Goal: Find specific page/section: Find specific page/section

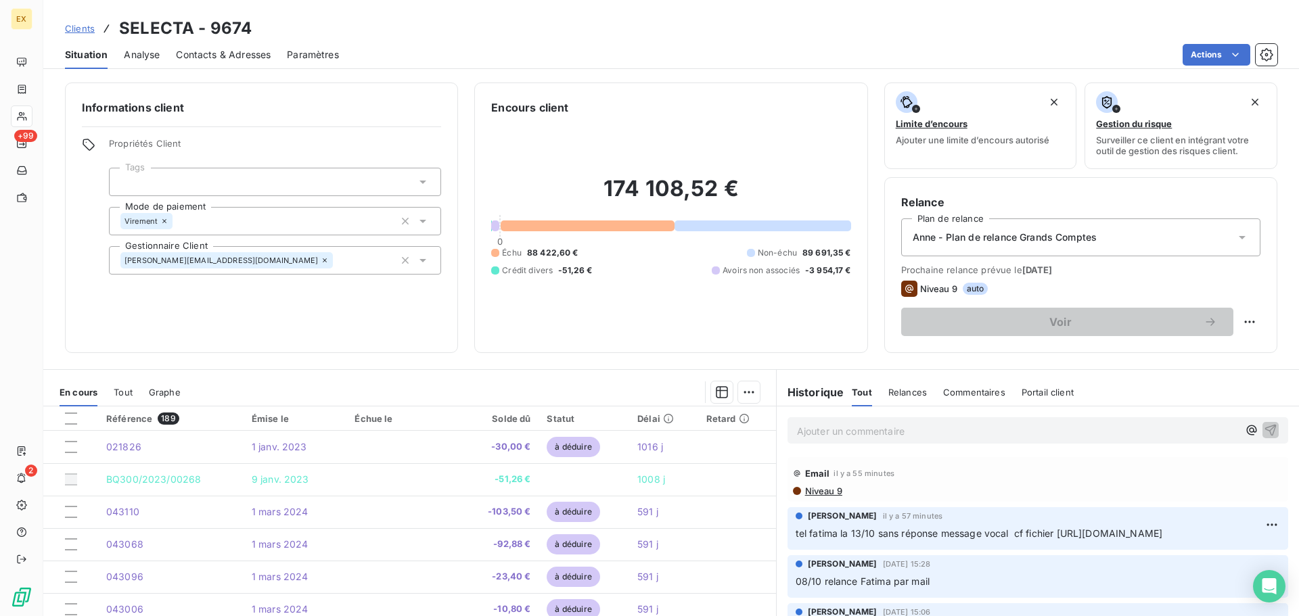
click at [206, 55] on span "Contacts & Adresses" at bounding box center [223, 55] width 95 height 14
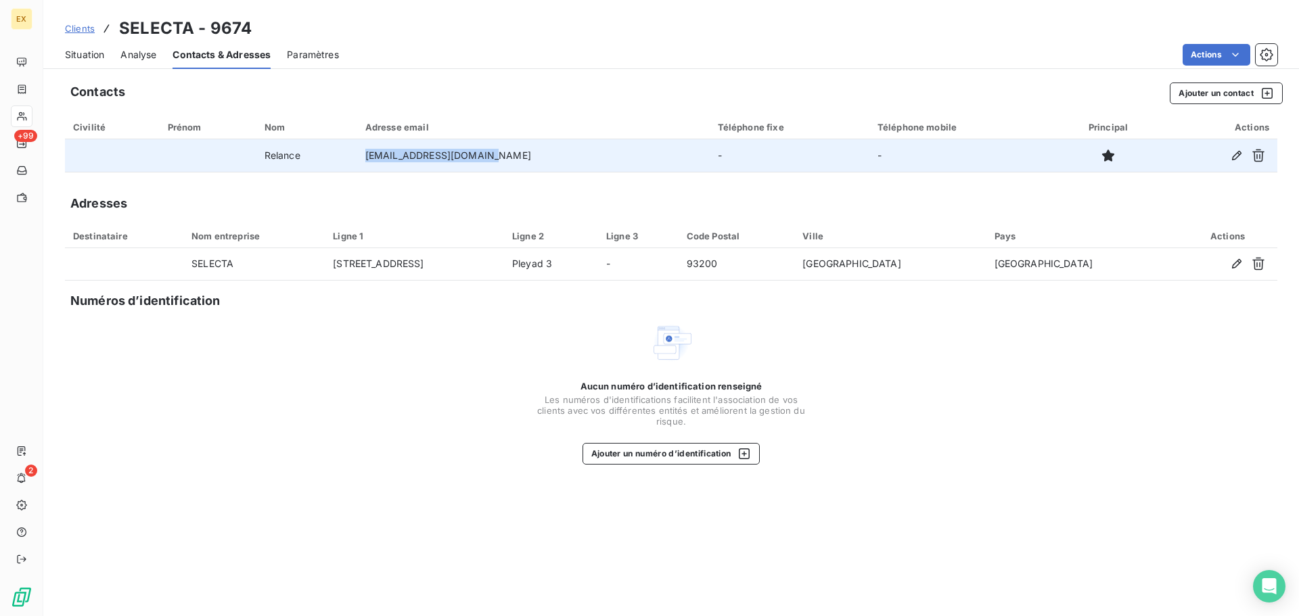
drag, startPoint x: 524, startPoint y: 160, endPoint x: 381, endPoint y: 160, distance: 142.8
click at [381, 160] on tr "Relance [EMAIL_ADDRESS][DOMAIN_NAME] - -" at bounding box center [671, 155] width 1212 height 32
copy tr "[EMAIL_ADDRESS][DOMAIN_NAME]"
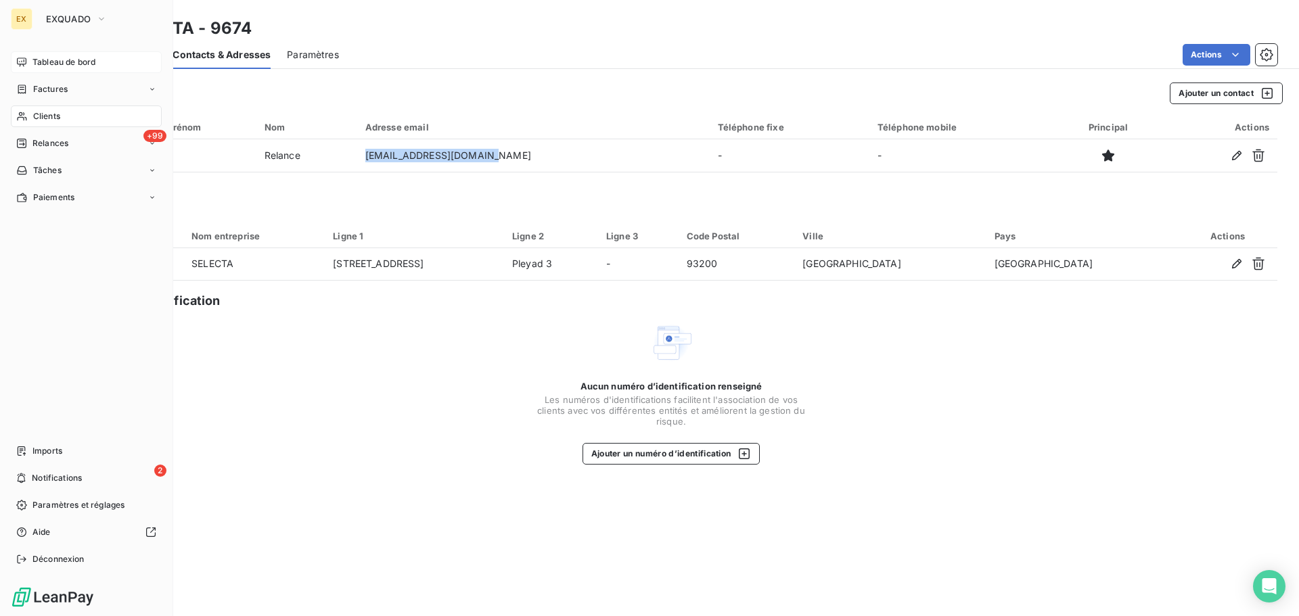
click at [75, 55] on div "Tableau de bord" at bounding box center [86, 62] width 151 height 22
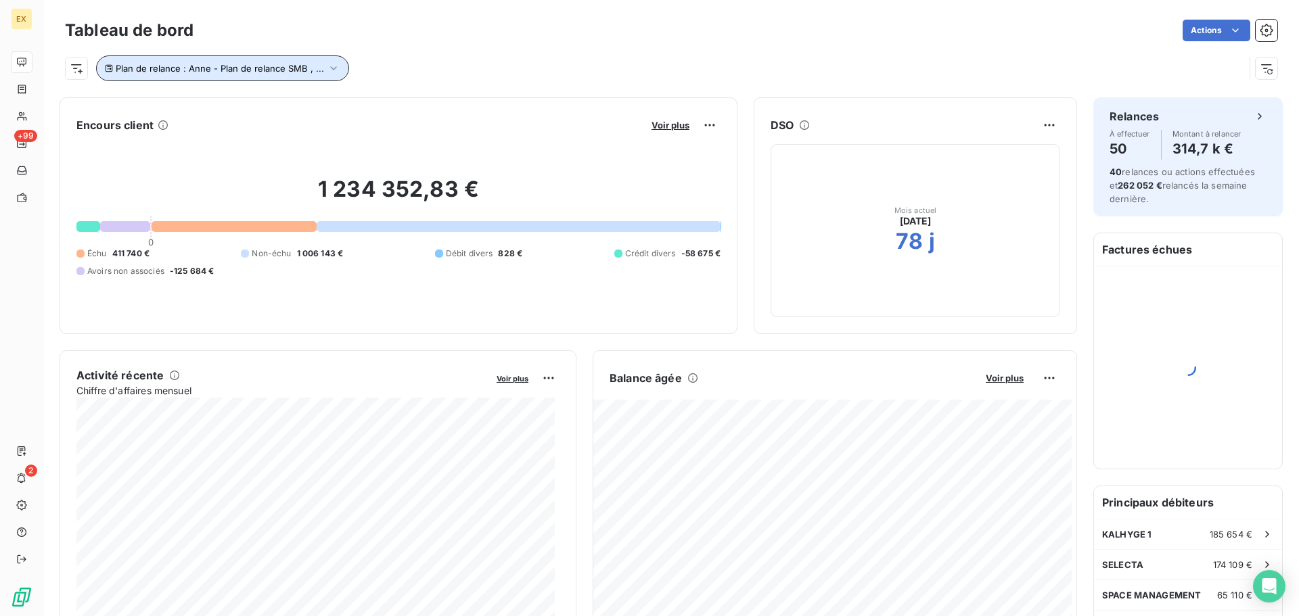
click at [332, 66] on icon "button" at bounding box center [334, 69] width 14 height 14
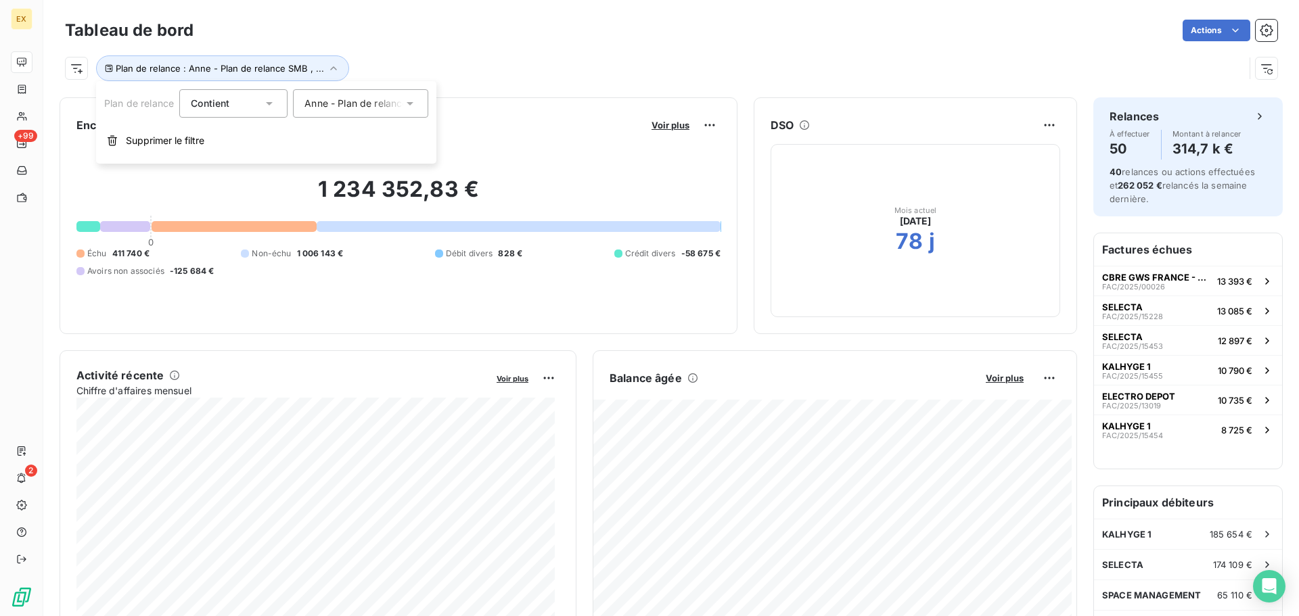
click at [355, 98] on span "Anne - Plan de relance SMB" at bounding box center [367, 104] width 127 height 14
click at [616, 31] on div "Actions" at bounding box center [744, 31] width 1068 height 22
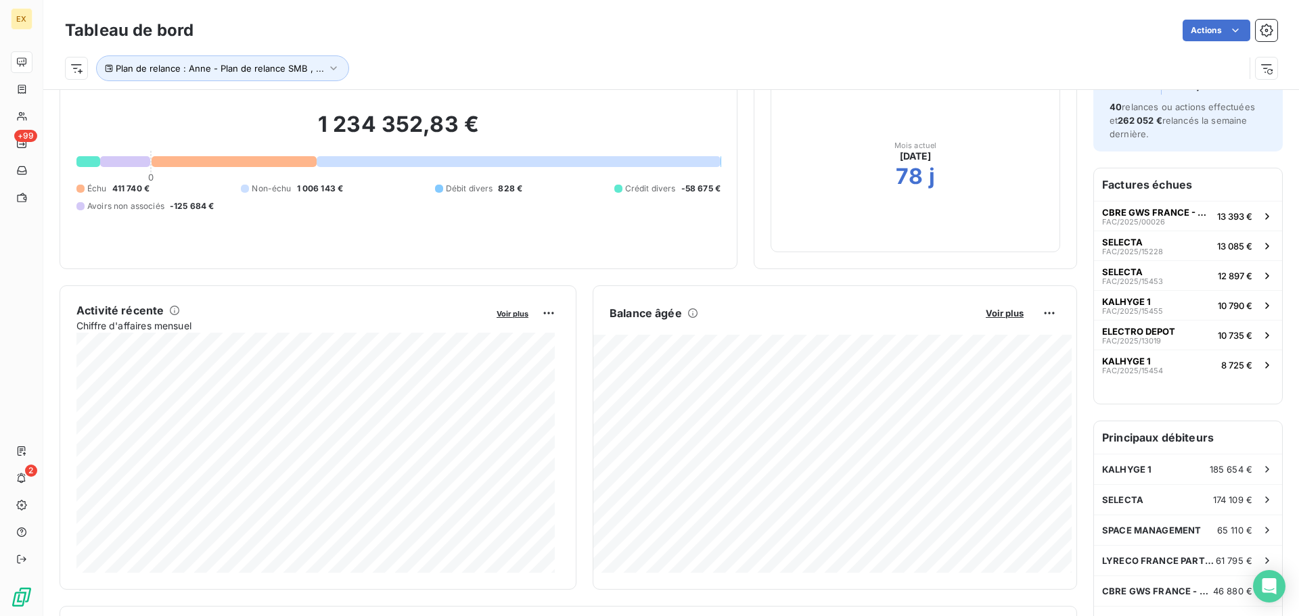
scroll to position [69, 0]
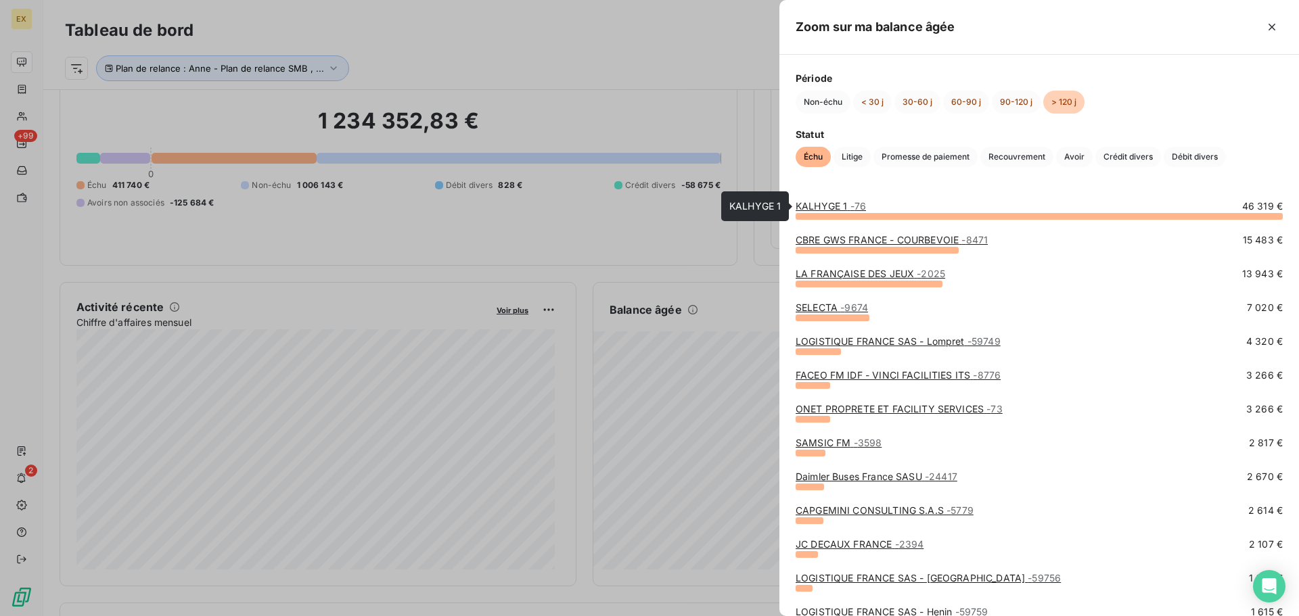
click at [844, 200] on div "KALHYGE 1 - 76" at bounding box center [831, 207] width 70 height 14
click at [841, 203] on link "KALHYGE 1 - 76" at bounding box center [831, 206] width 70 height 12
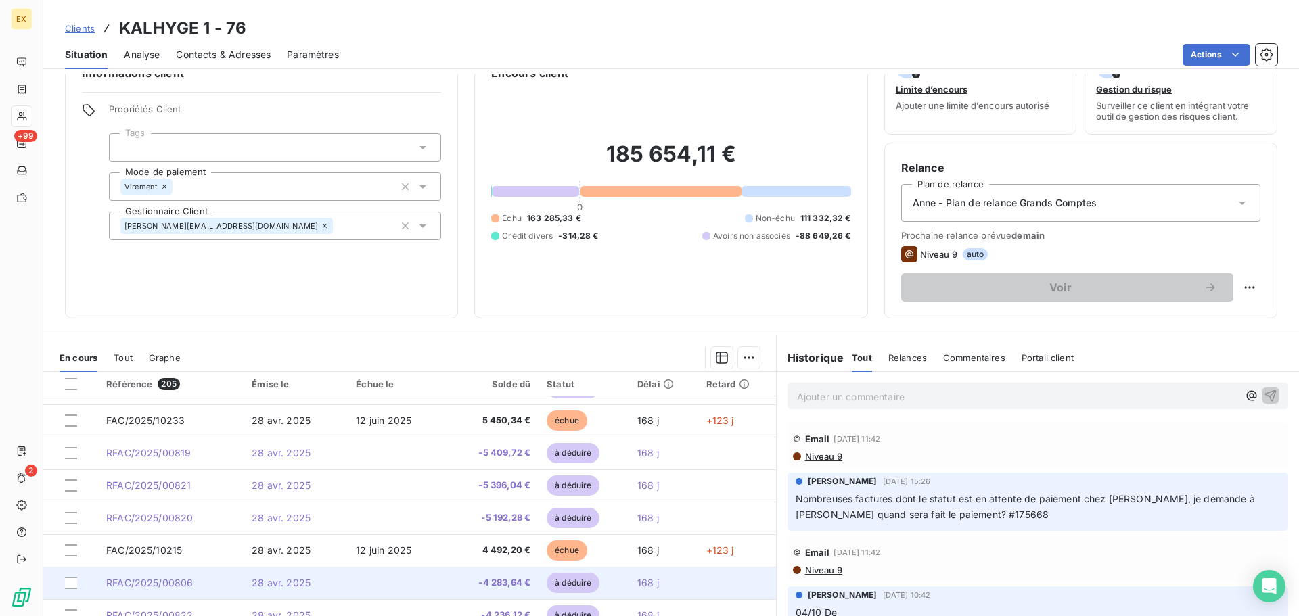
scroll to position [91, 0]
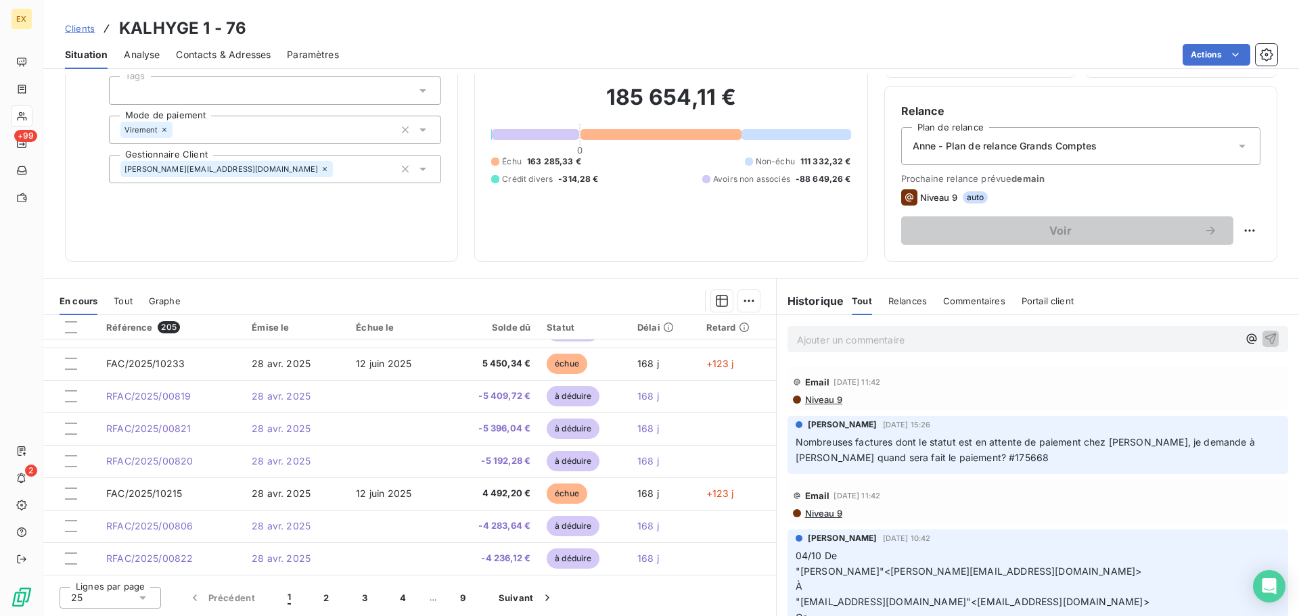
click at [612, 137] on div at bounding box center [660, 134] width 161 height 11
click at [616, 134] on div at bounding box center [660, 134] width 161 height 11
